Goal: Connect with others: Participate in discussion

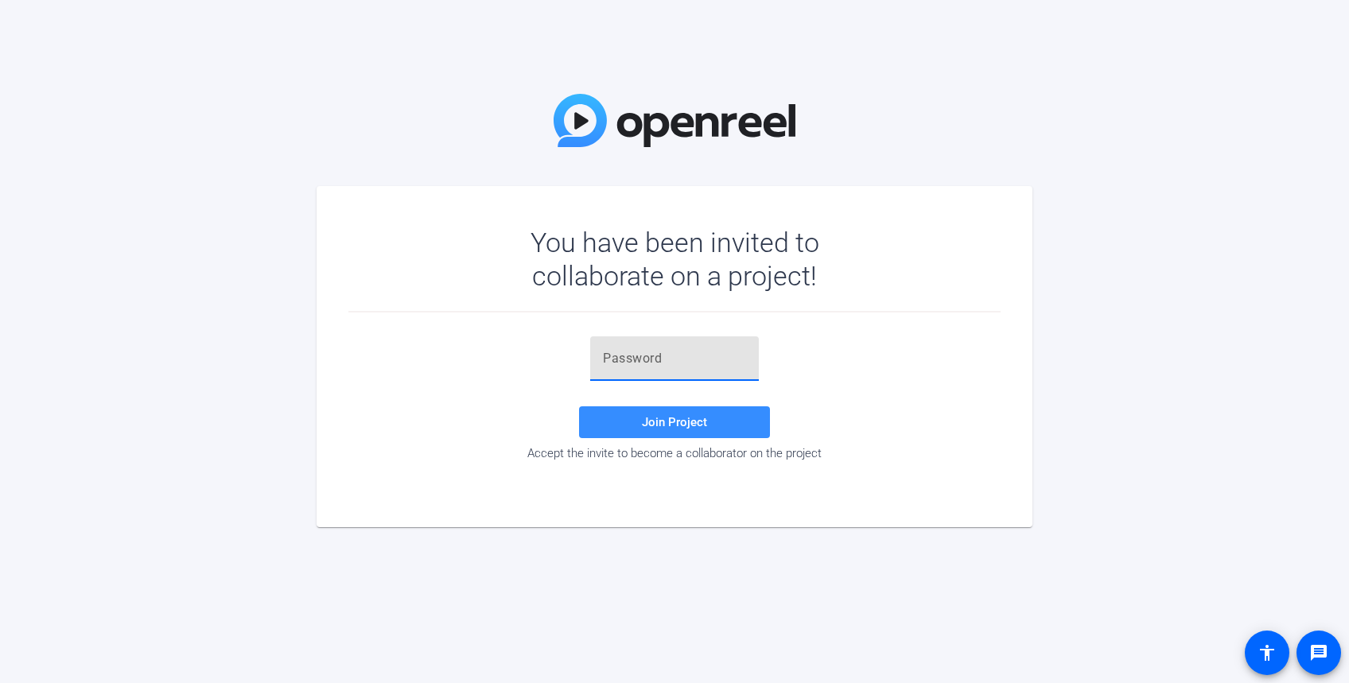
click at [633, 356] on input "text" at bounding box center [674, 358] width 143 height 19
paste input "(LZd_&"
click at [642, 419] on span at bounding box center [674, 422] width 191 height 38
click at [662, 363] on input "(LZd_&" at bounding box center [674, 358] width 143 height 19
type input "(LZd_&"
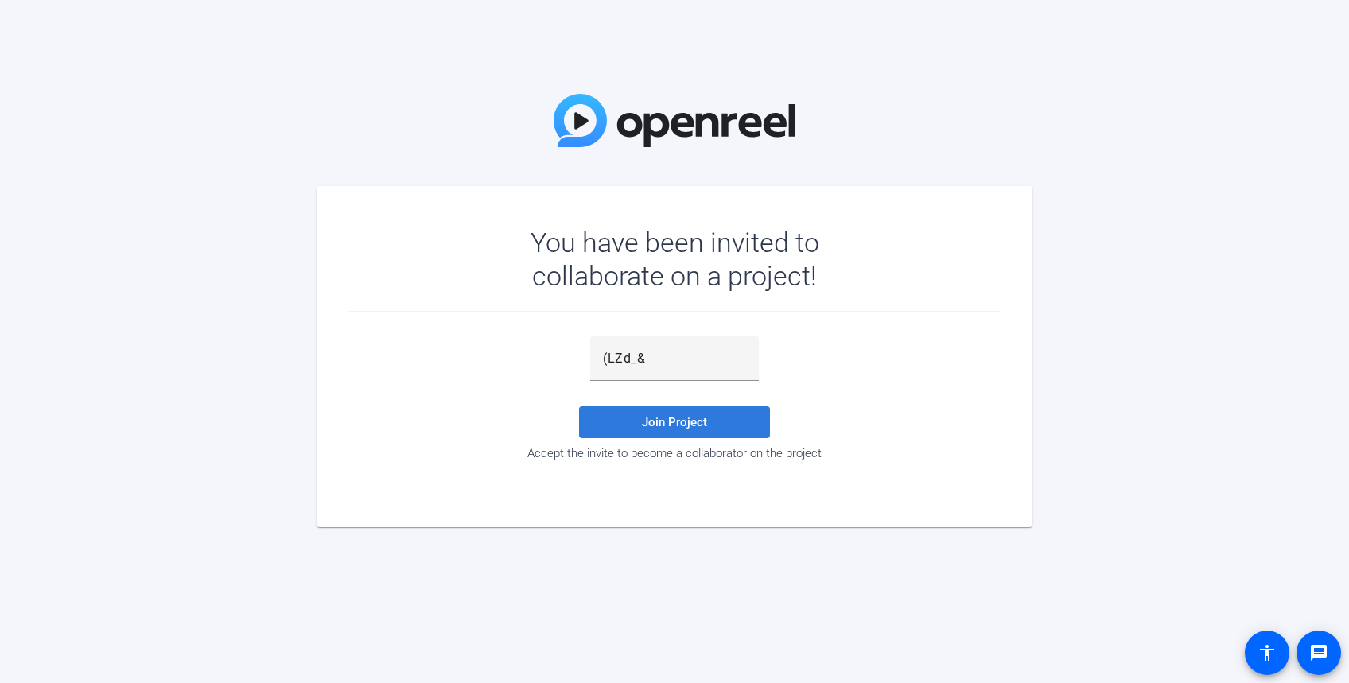
click at [690, 418] on span "Join Project" at bounding box center [674, 422] width 65 height 14
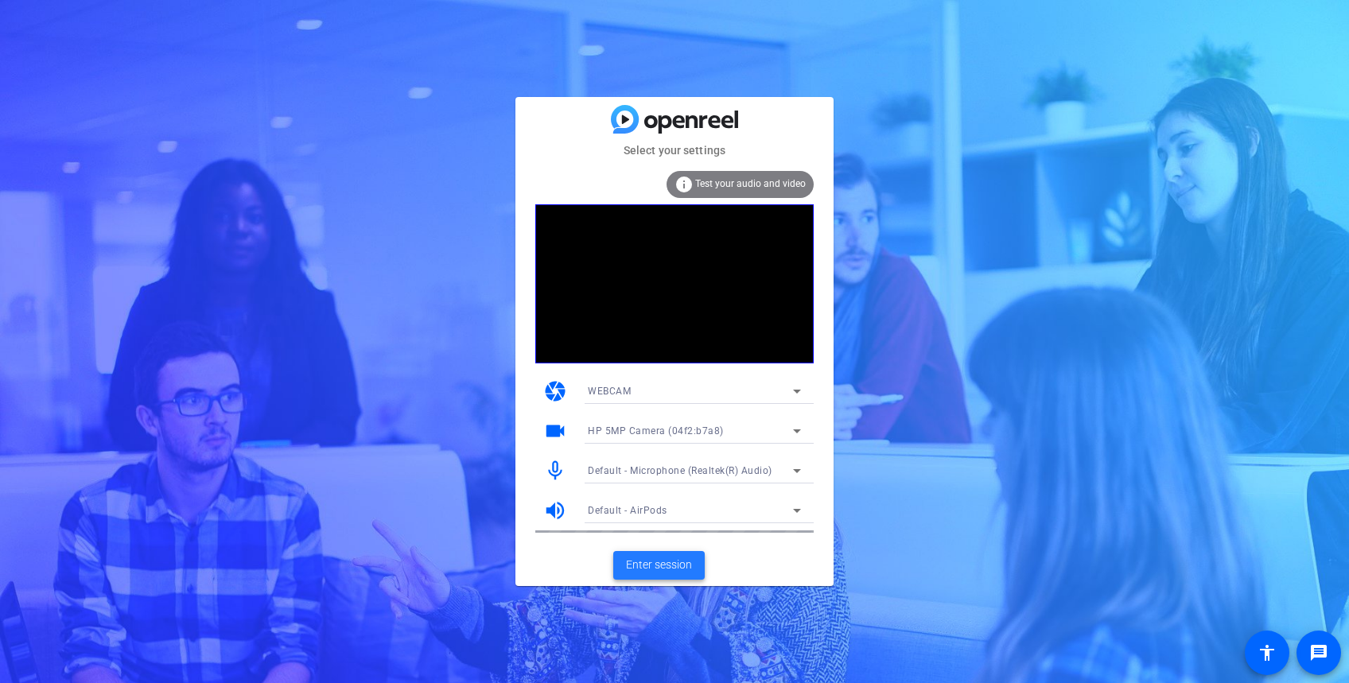
click at [661, 561] on span "Enter session" at bounding box center [659, 565] width 66 height 17
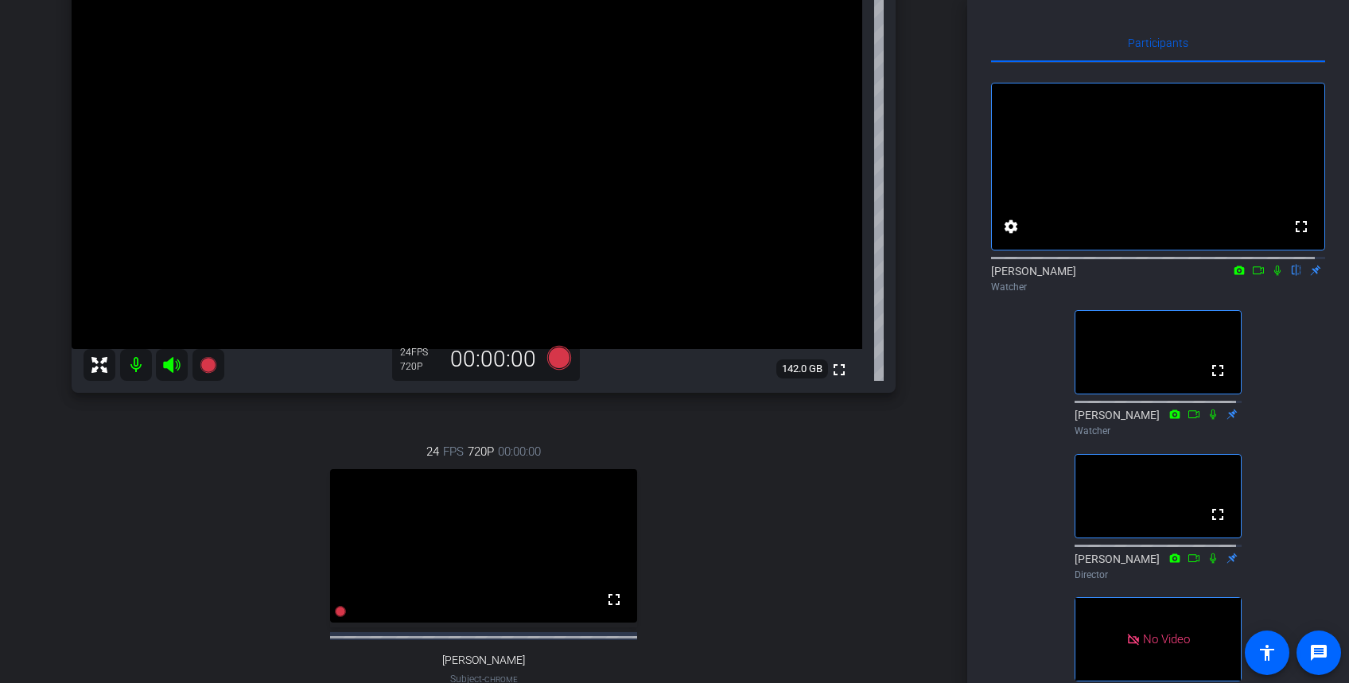
click at [1007, 276] on icon at bounding box center [1258, 270] width 13 height 11
click at [1007, 276] on icon at bounding box center [1296, 270] width 13 height 11
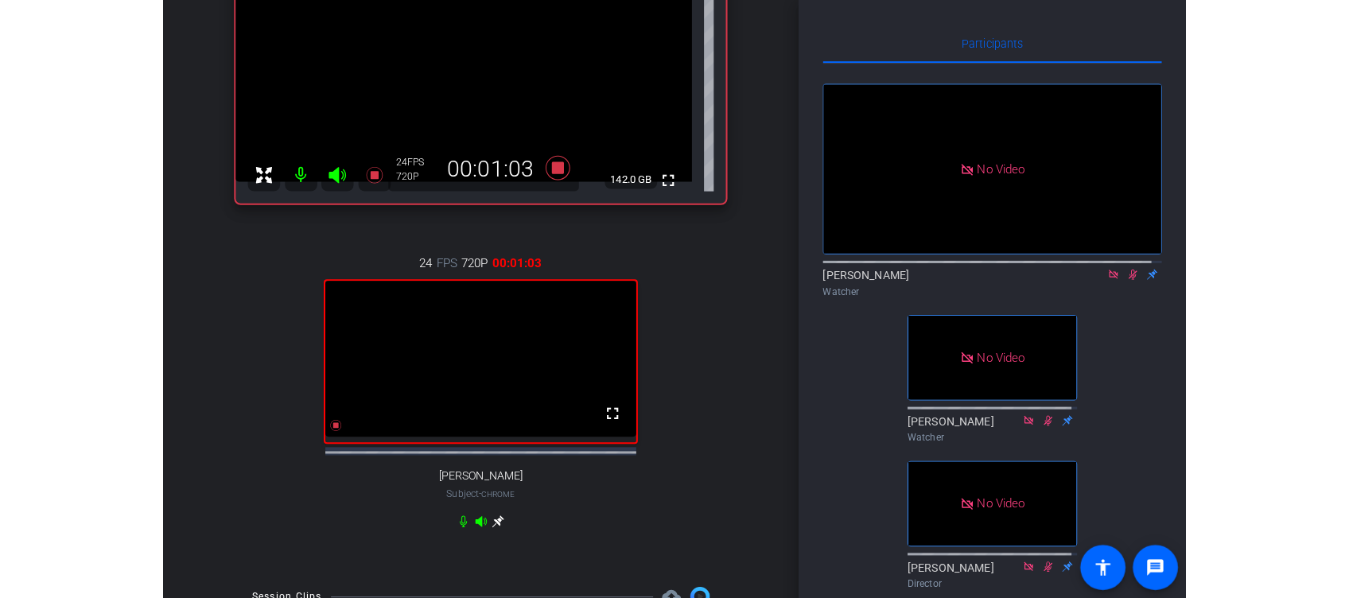
scroll to position [212, 0]
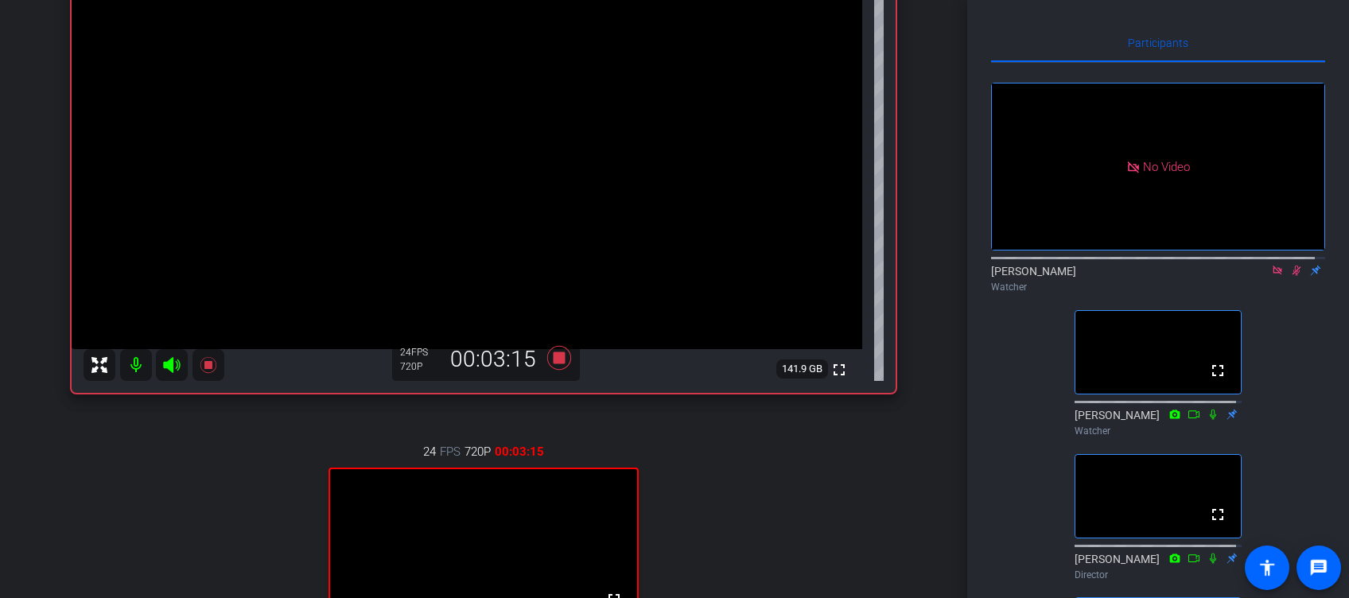
click at [1007, 276] on icon at bounding box center [1296, 270] width 13 height 11
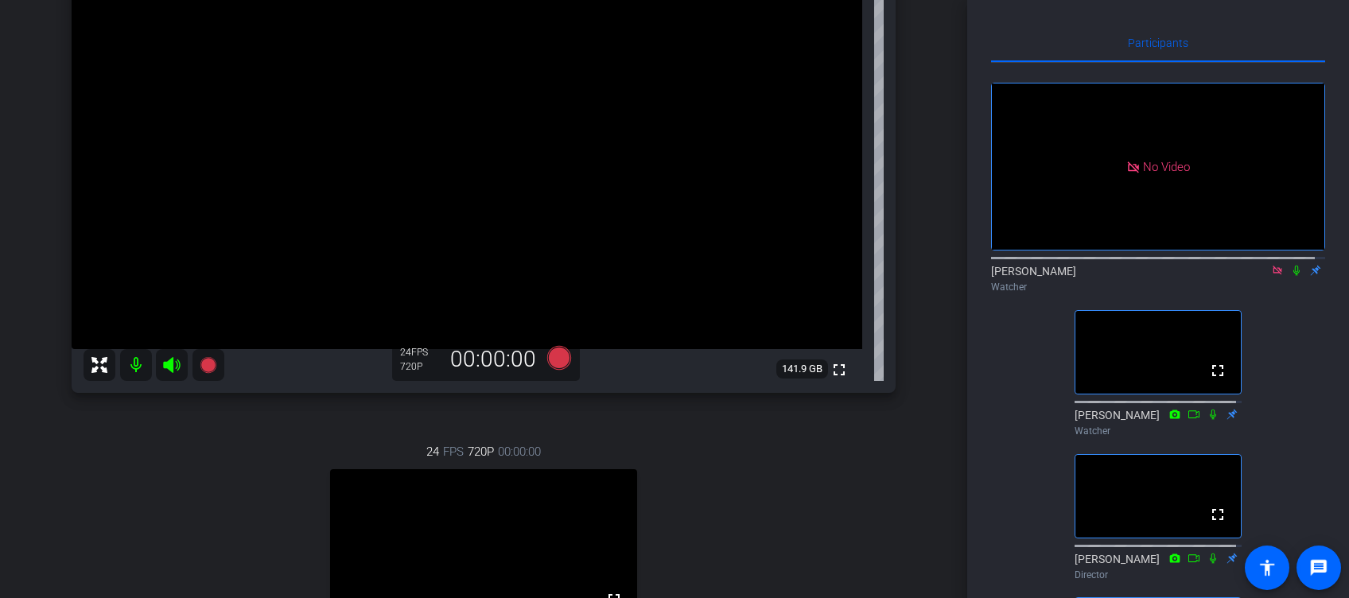
click at [1007, 276] on icon at bounding box center [1296, 270] width 13 height 11
click at [1007, 276] on icon at bounding box center [1296, 271] width 6 height 10
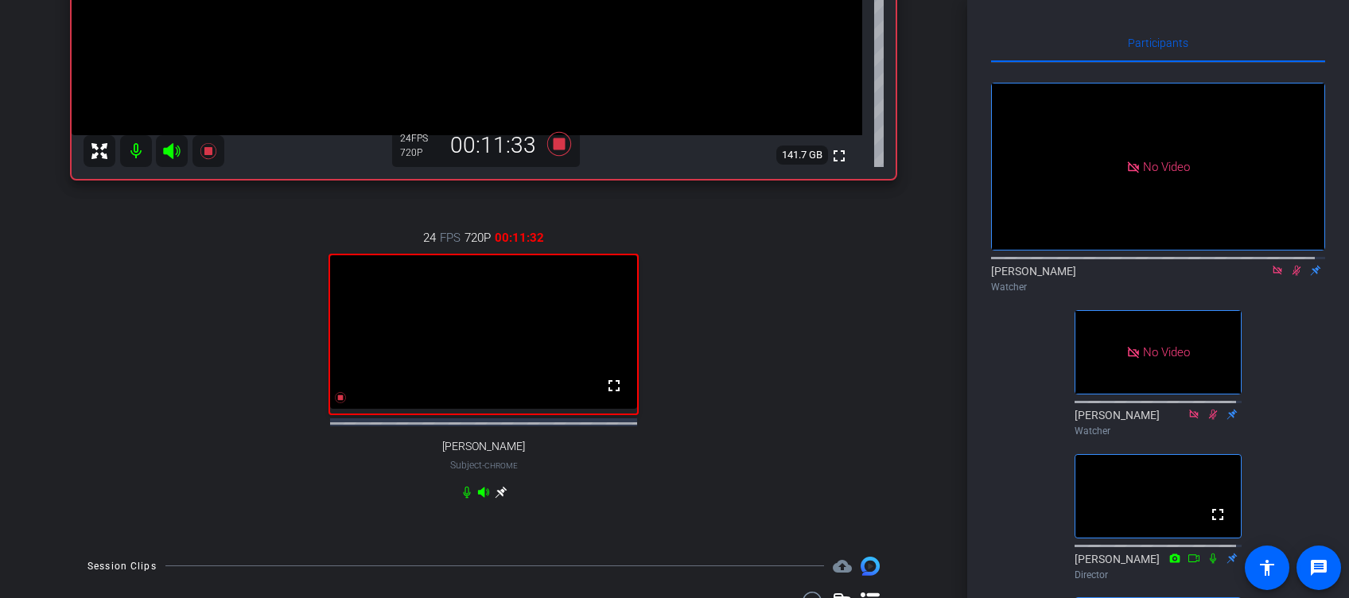
scroll to position [530, 0]
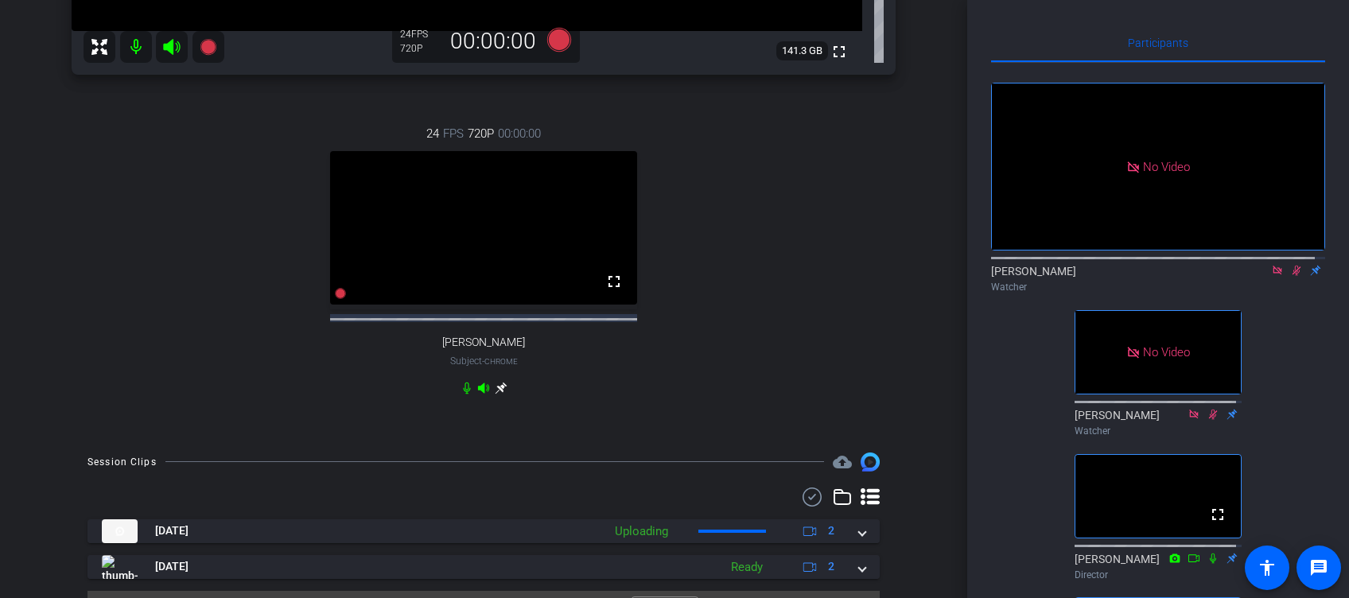
drag, startPoint x: 1286, startPoint y: 284, endPoint x: 1286, endPoint y: 297, distance: 12.7
click at [1007, 276] on icon at bounding box center [1296, 271] width 9 height 10
click at [1007, 276] on icon at bounding box center [1277, 270] width 13 height 11
click at [1007, 276] on icon at bounding box center [1277, 271] width 9 height 10
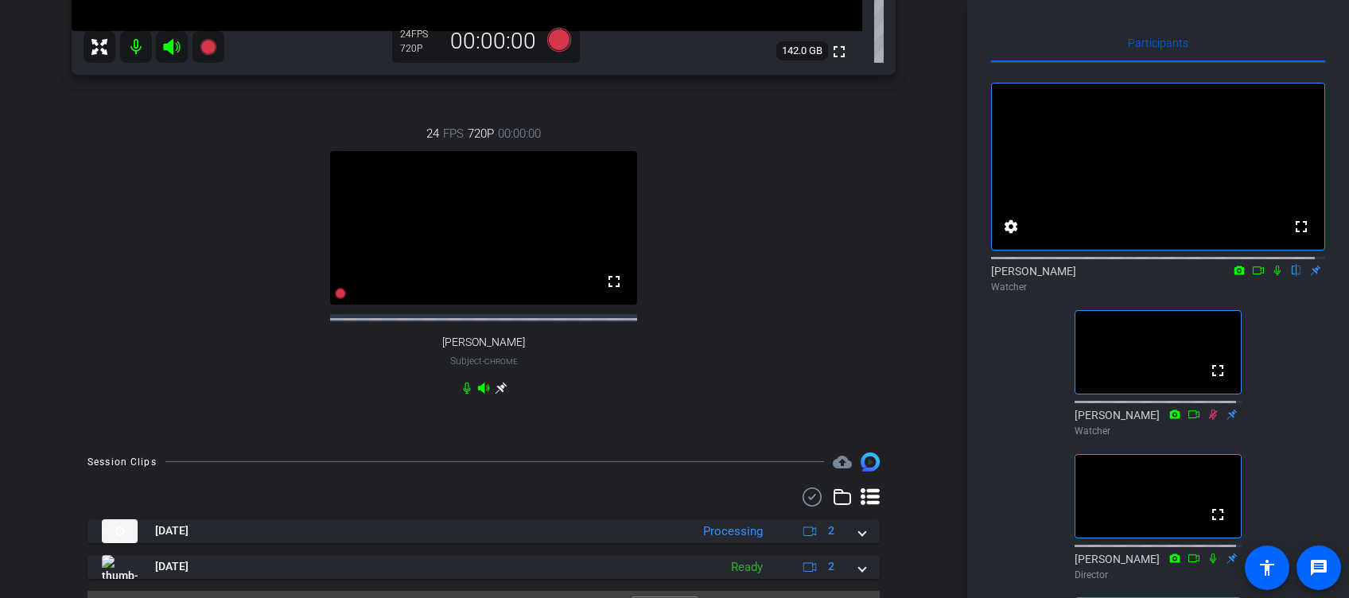
click at [1007, 276] on icon at bounding box center [1277, 270] width 13 height 11
click at [1007, 276] on icon at bounding box center [1258, 270] width 13 height 11
click at [1007, 276] on icon at bounding box center [1277, 270] width 13 height 11
click at [1007, 274] on icon at bounding box center [1257, 270] width 11 height 8
click at [1007, 276] on icon at bounding box center [1277, 270] width 13 height 11
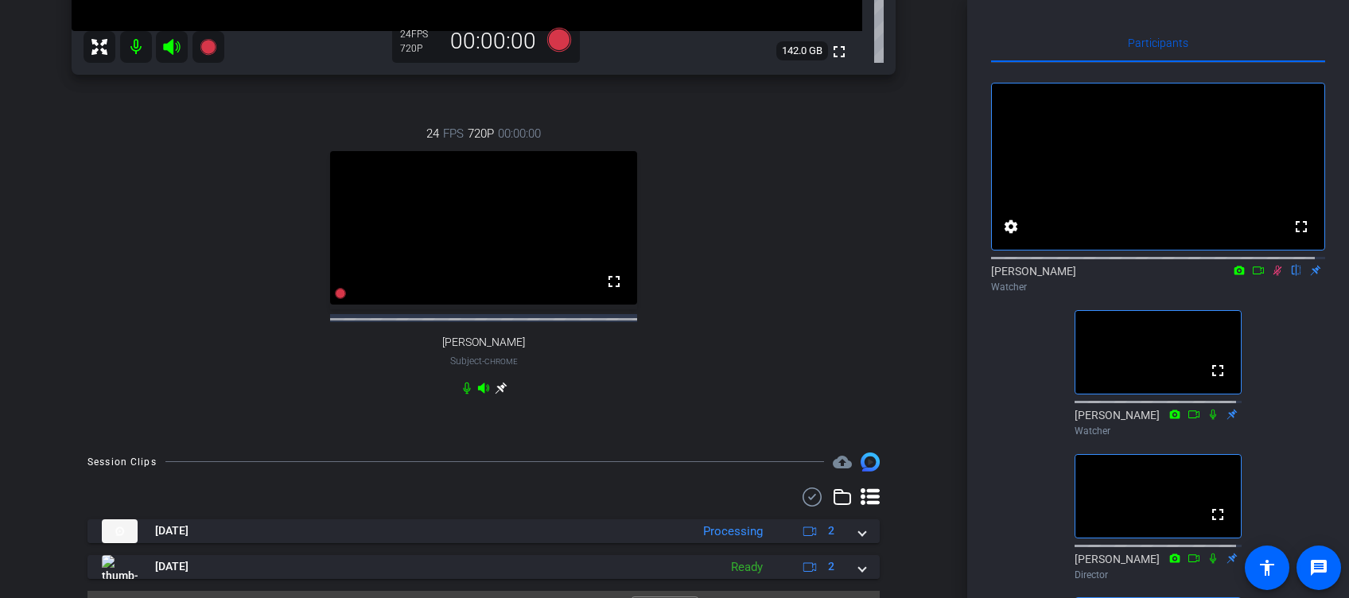
click at [1007, 276] on icon at bounding box center [1258, 270] width 13 height 11
click at [1007, 276] on icon at bounding box center [1296, 271] width 9 height 10
click at [1007, 276] on icon at bounding box center [1277, 270] width 13 height 11
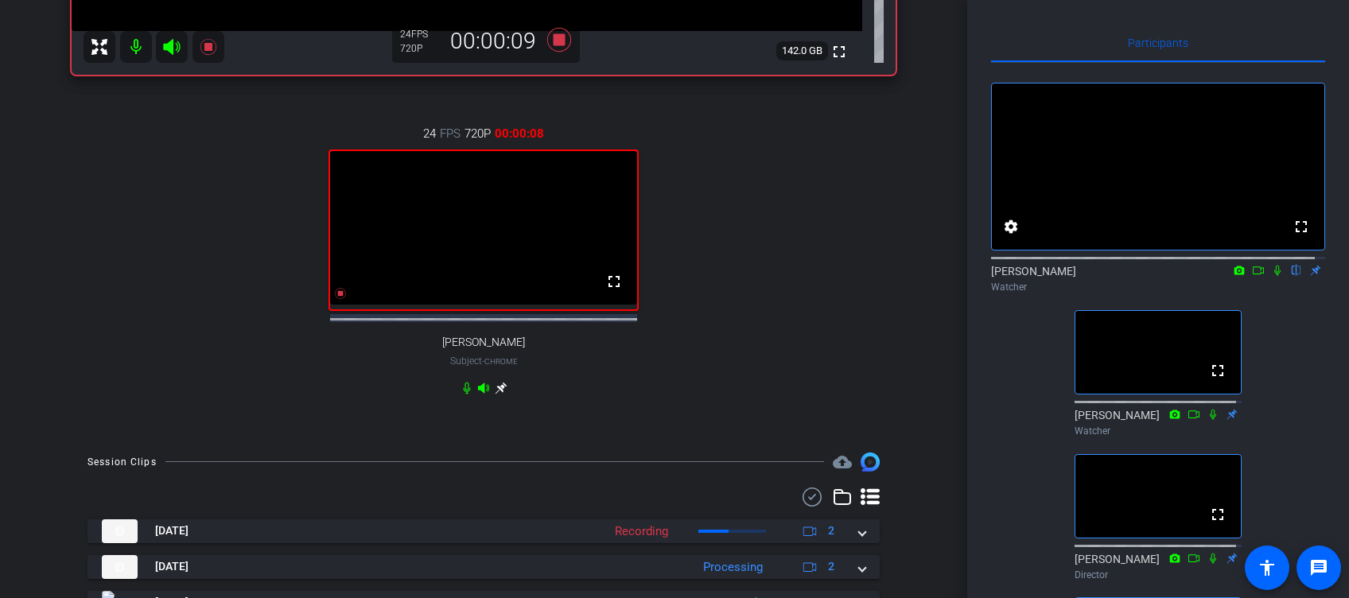
click at [1007, 274] on icon at bounding box center [1257, 270] width 11 height 8
click at [1007, 276] on icon at bounding box center [1296, 270] width 13 height 11
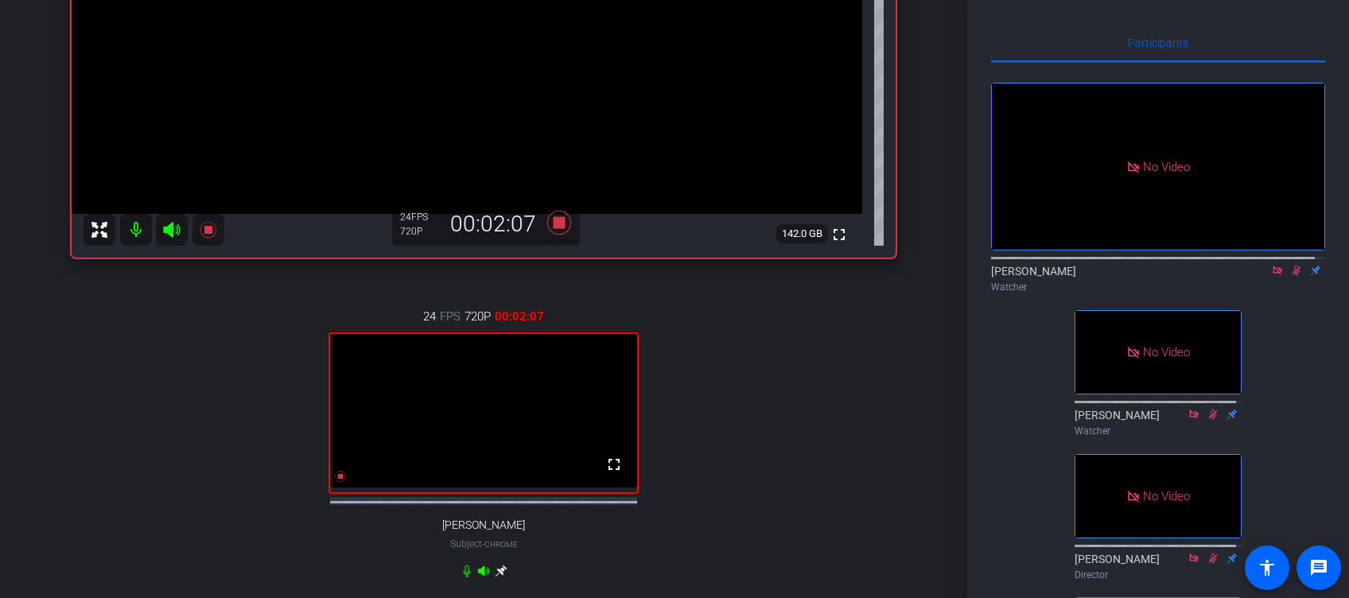
scroll to position [318, 0]
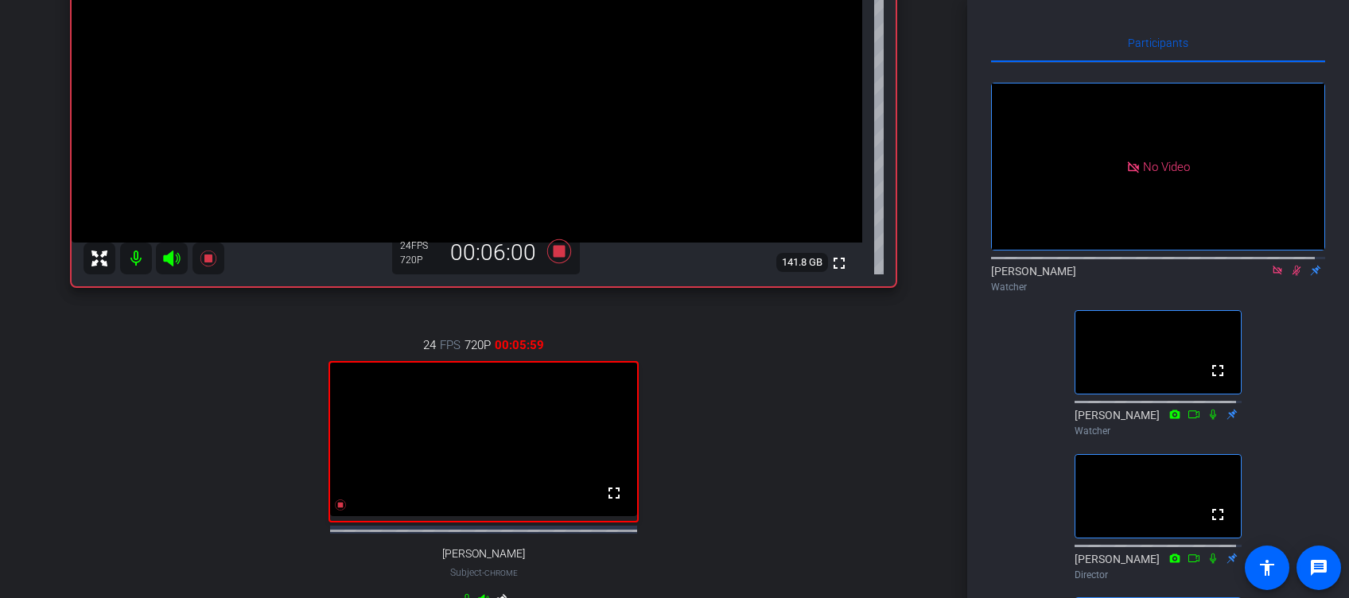
click at [1007, 274] on icon at bounding box center [1276, 270] width 9 height 9
click at [1007, 276] on icon at bounding box center [1277, 270] width 13 height 11
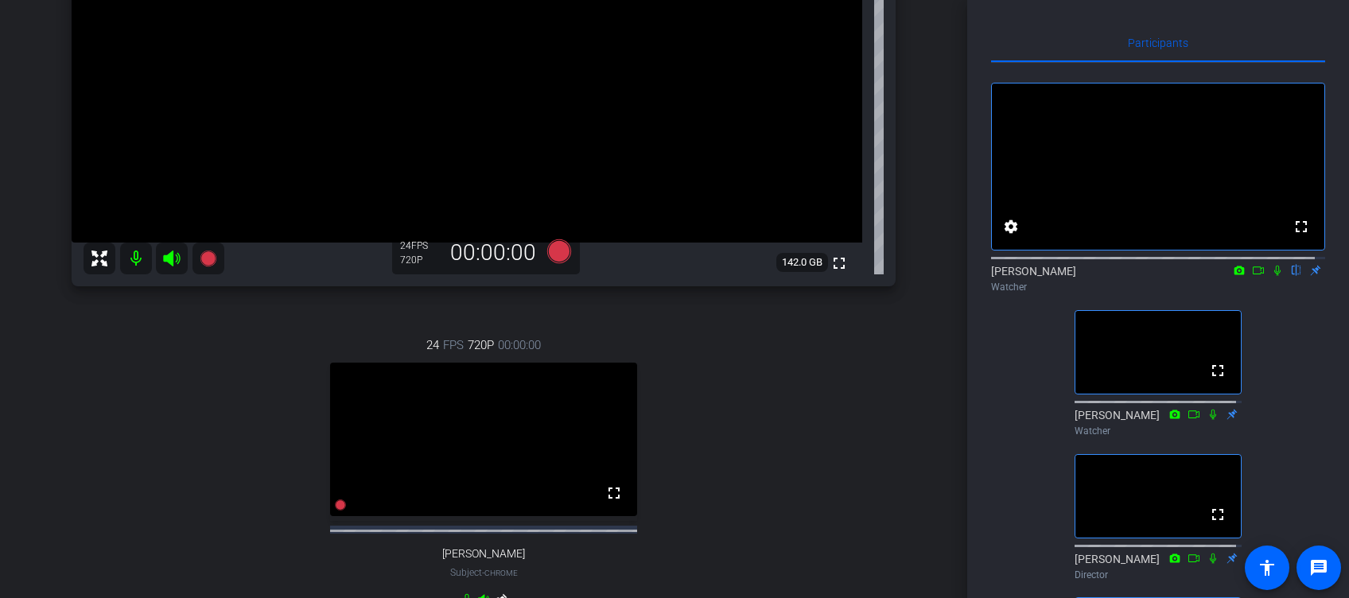
click at [1007, 277] on mat-icon "flip" at bounding box center [1296, 269] width 19 height 14
click at [1007, 276] on icon at bounding box center [1277, 271] width 6 height 10
click at [1007, 278] on mat-icon at bounding box center [1238, 270] width 19 height 14
click at [1007, 285] on div at bounding box center [674, 299] width 1349 height 598
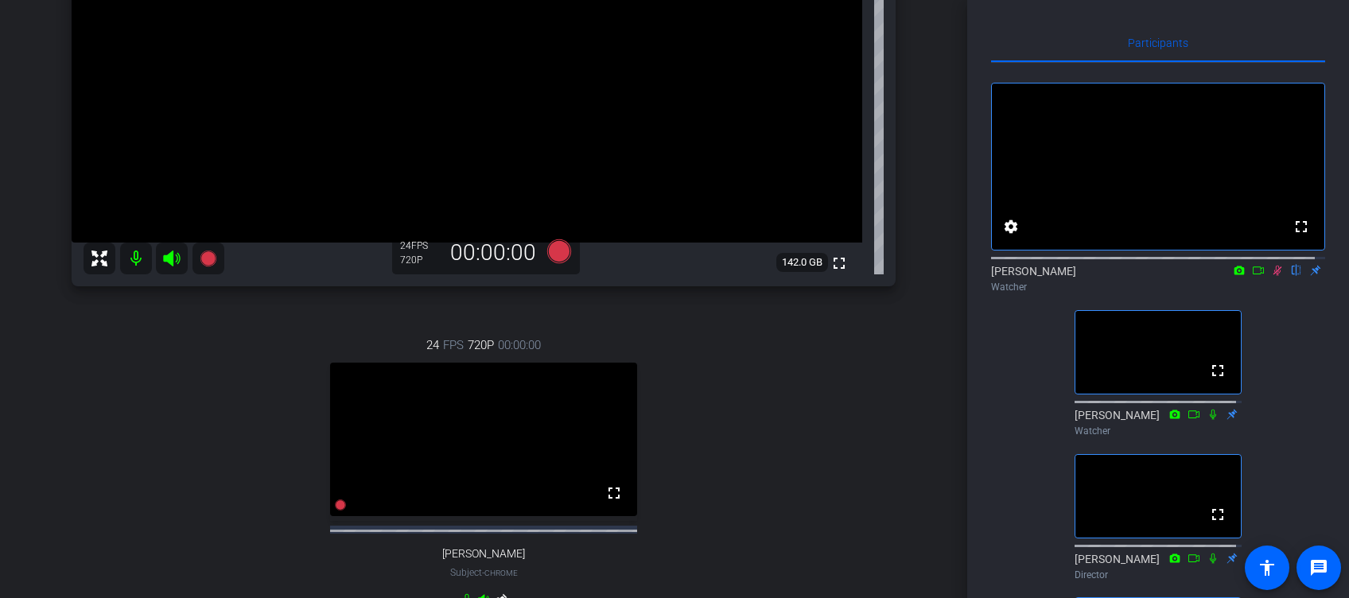
click at [1007, 276] on icon at bounding box center [1258, 270] width 13 height 11
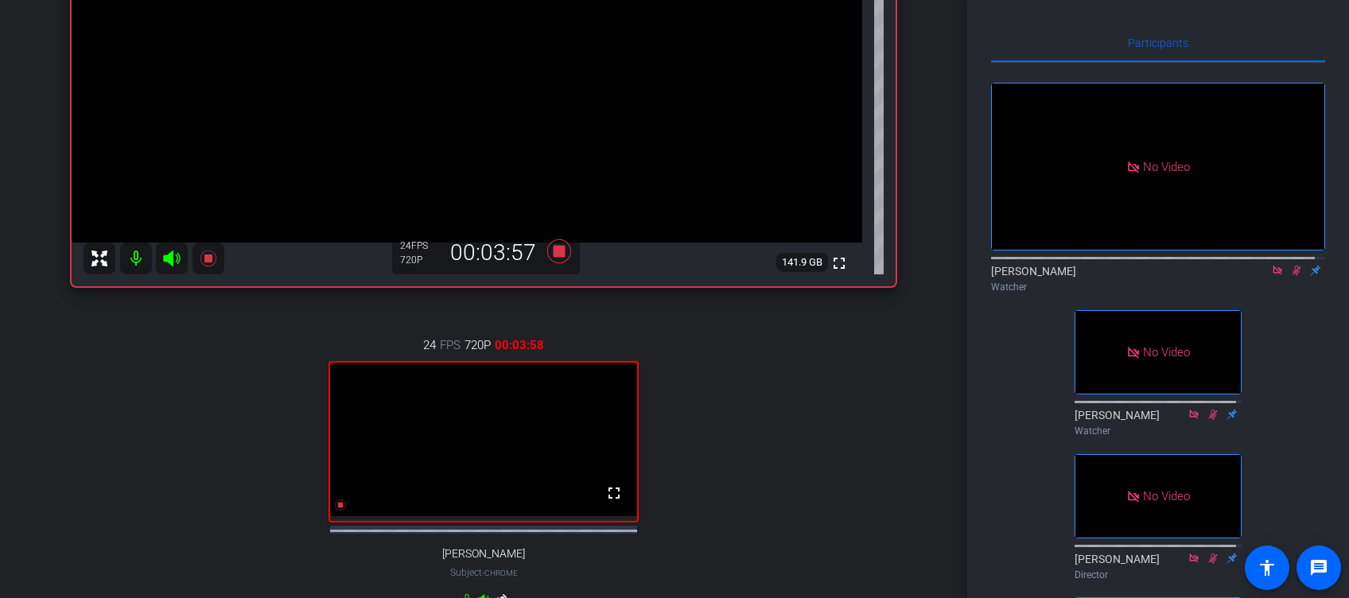
click at [1007, 276] on icon at bounding box center [1296, 270] width 13 height 11
click at [1007, 274] on icon at bounding box center [1276, 270] width 9 height 9
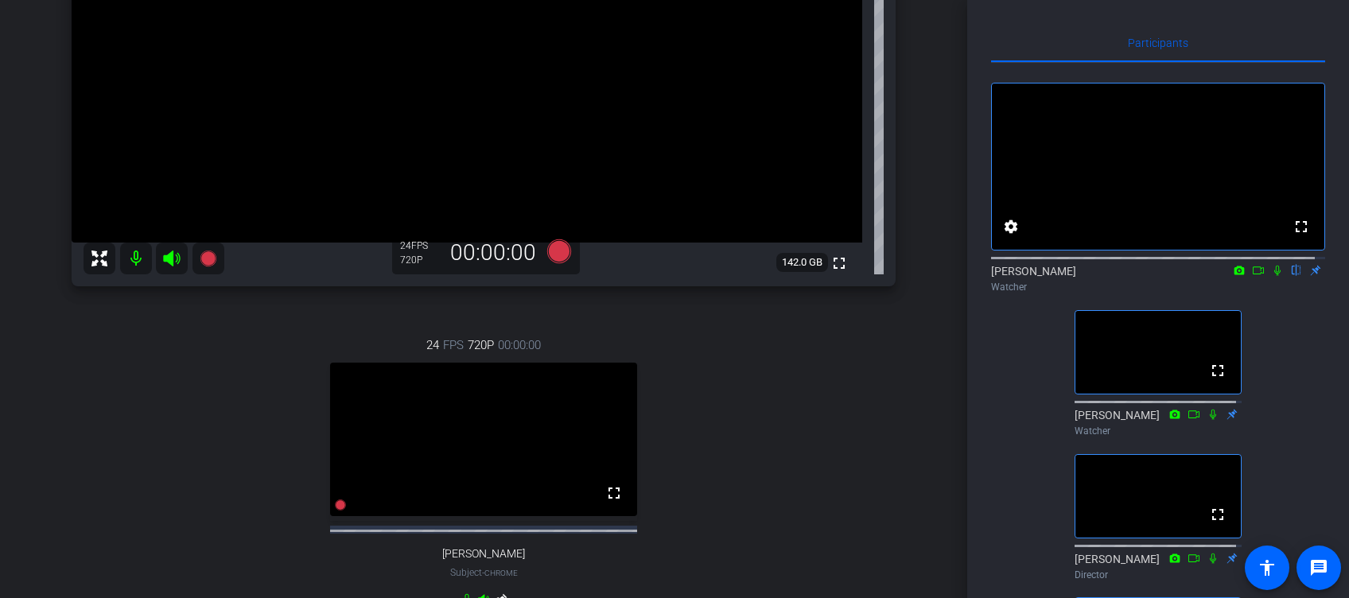
click at [1007, 276] on icon at bounding box center [1258, 270] width 13 height 11
click at [1007, 278] on mat-icon at bounding box center [1277, 270] width 19 height 14
